Goal: Find specific page/section: Find specific page/section

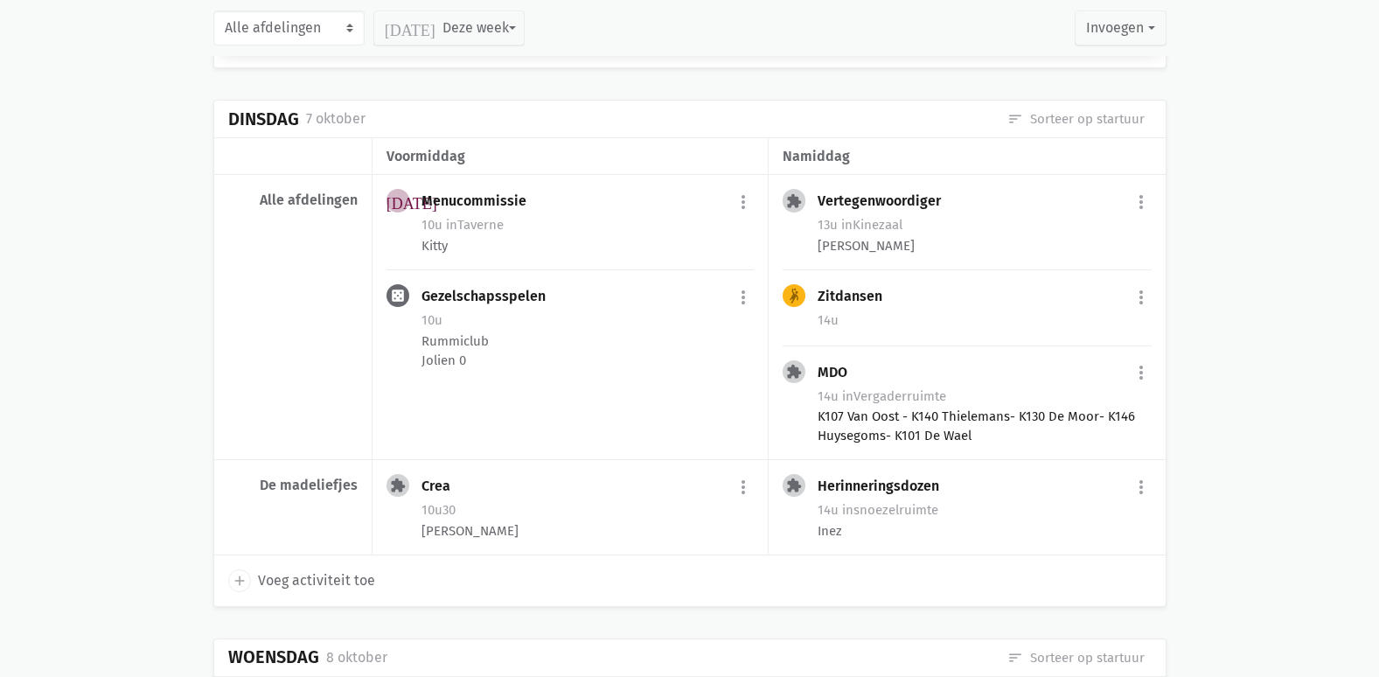
scroll to position [787, 0]
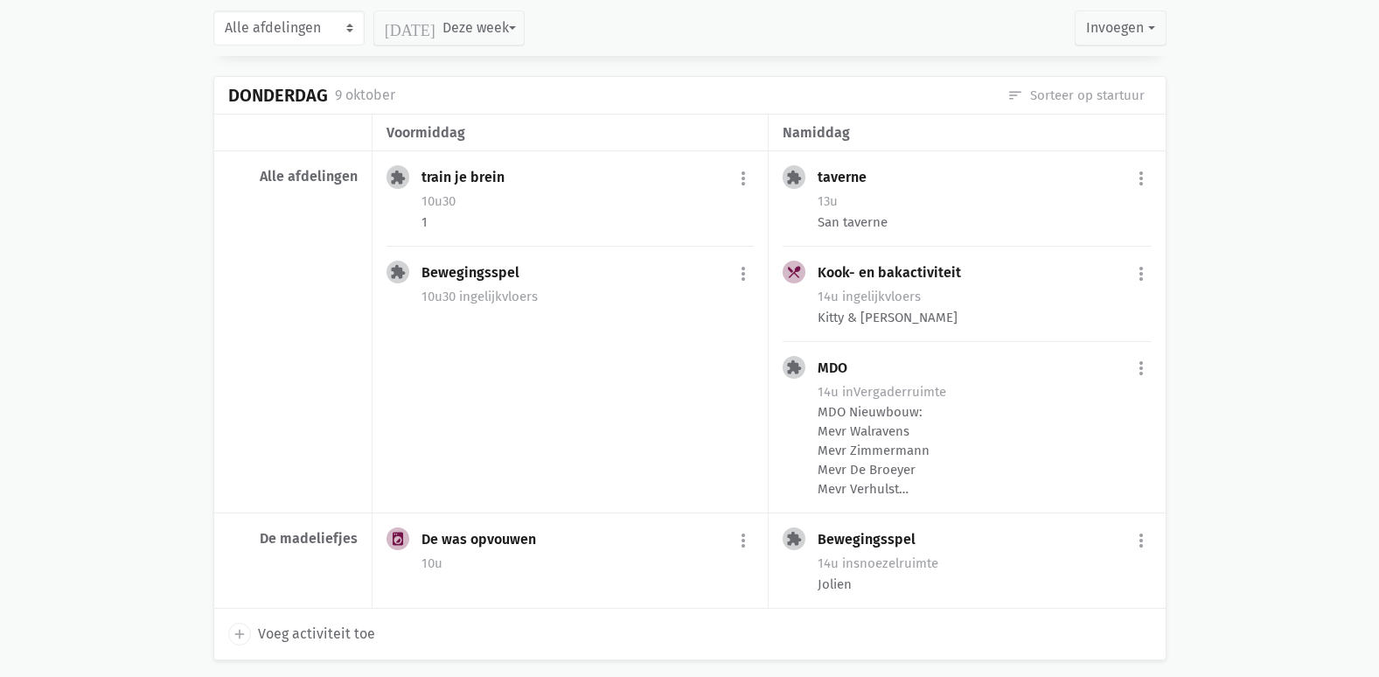
scroll to position [1836, 0]
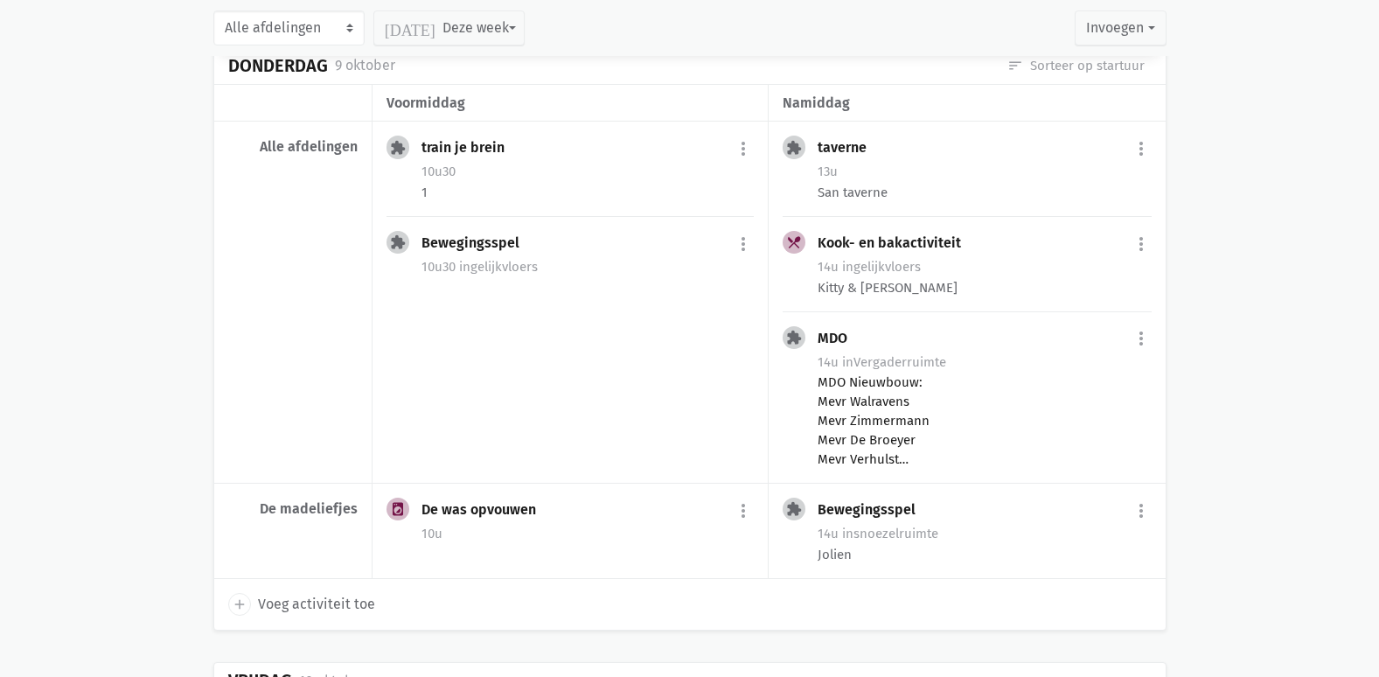
click at [1026, 421] on div "MDO Nieuwbouw: Mevr Walravens Mevr Zimmermann Mevr De Broeyer Mevr Verhulst Mev…" at bounding box center [984, 421] width 333 height 96
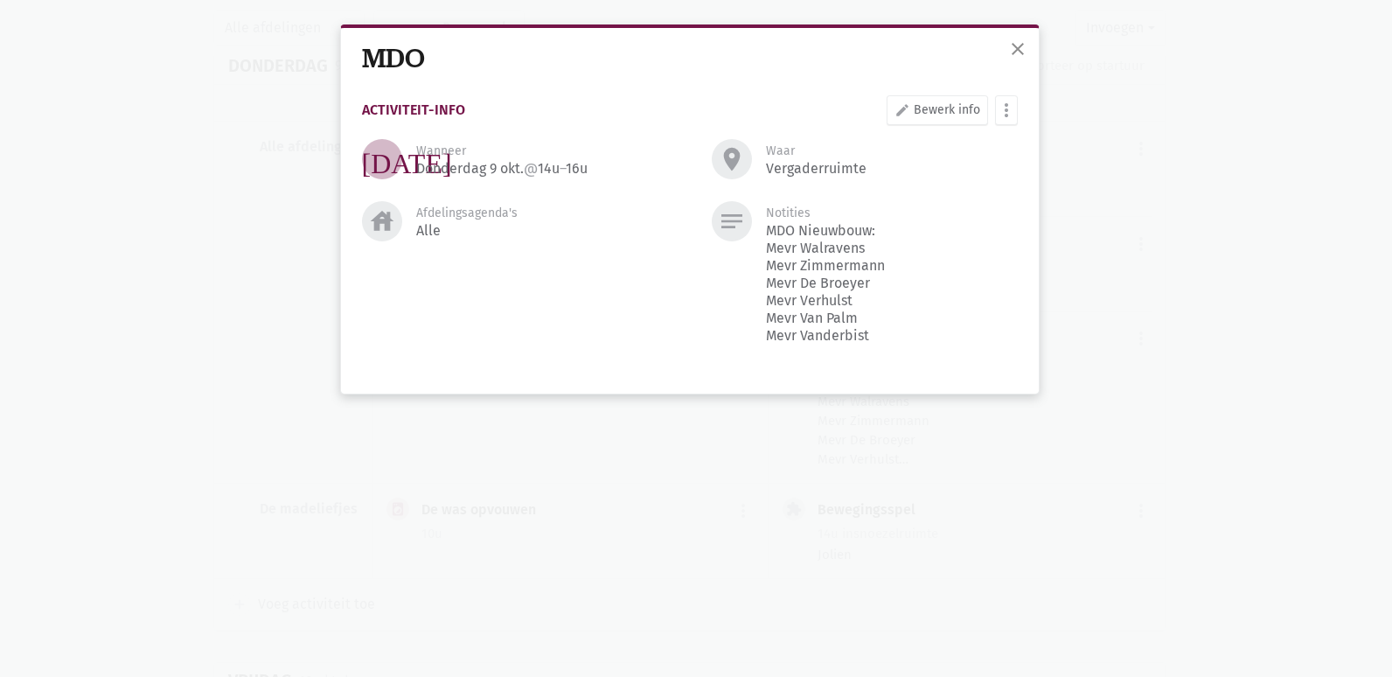
click at [1215, 218] on div "close MDO Activiteit-info edit Bewerk info more_vert [PERSON_NAME] fiche [DATE]…" at bounding box center [696, 338] width 1392 height 677
click at [1008, 46] on span "close" at bounding box center [1017, 48] width 21 height 21
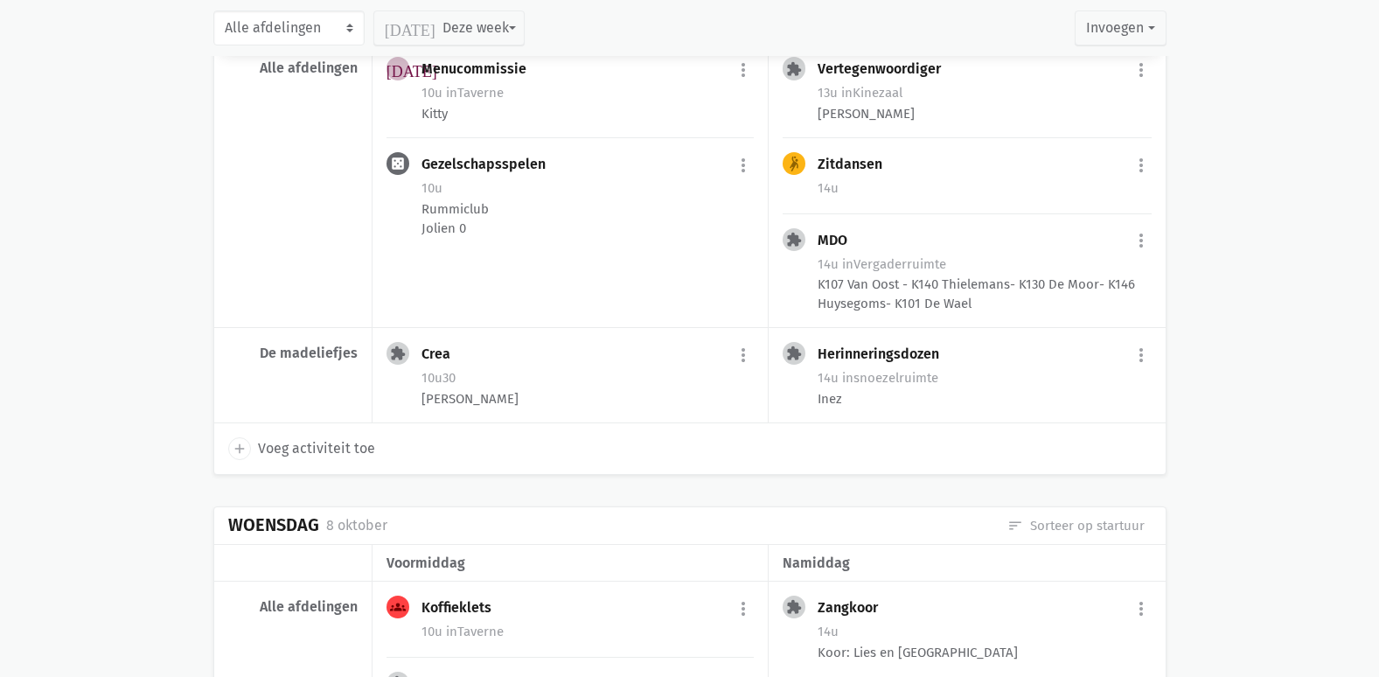
scroll to position [1049, 0]
